Goal: Task Accomplishment & Management: Manage account settings

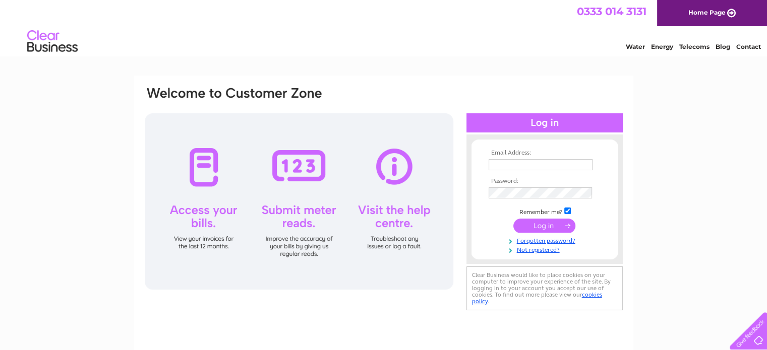
type input "managers@ddlcarehub.co.uk"
click at [548, 224] on input "submit" at bounding box center [544, 226] width 62 height 14
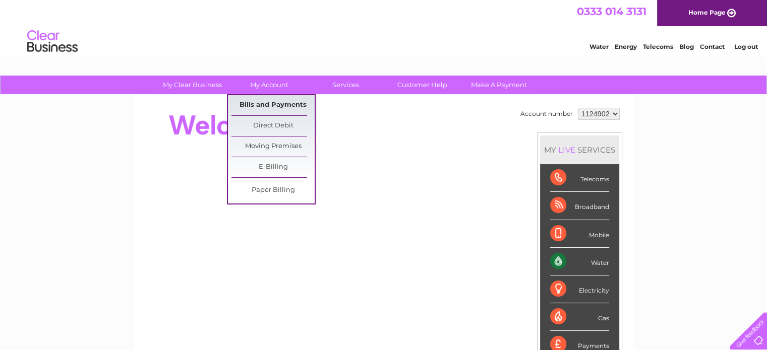
click at [275, 106] on link "Bills and Payments" at bounding box center [272, 105] width 83 height 20
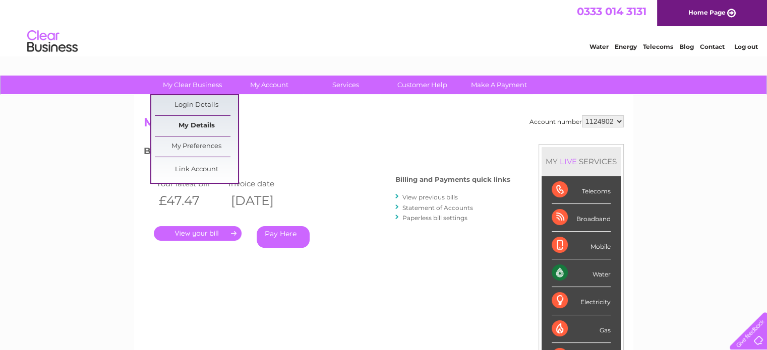
click at [202, 125] on link "My Details" at bounding box center [196, 126] width 83 height 20
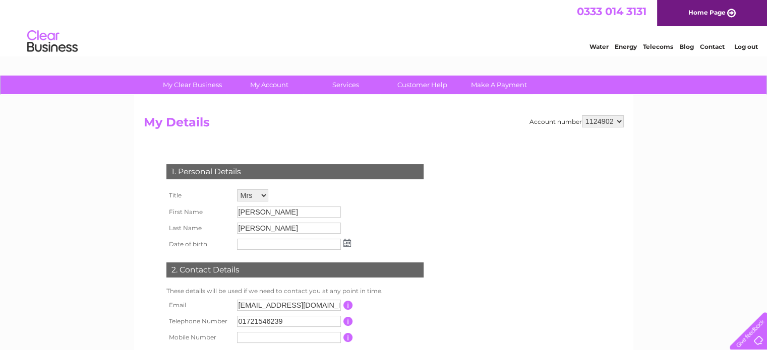
click at [741, 49] on link "Log out" at bounding box center [745, 47] width 24 height 8
